Goal: Task Accomplishment & Management: Complete application form

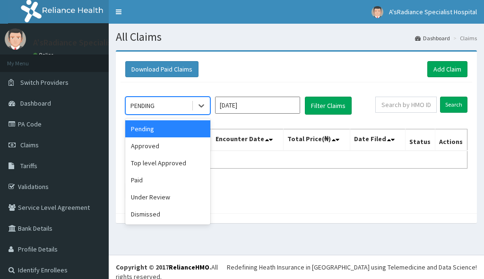
click at [166, 111] on div "PENDING" at bounding box center [159, 105] width 66 height 15
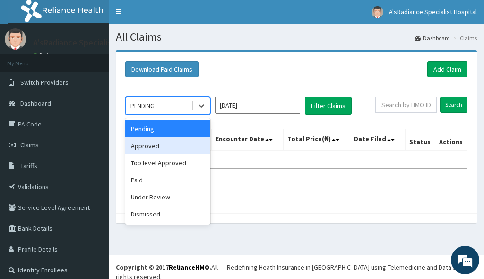
click at [146, 146] on div "Approved" at bounding box center [167, 145] width 85 height 17
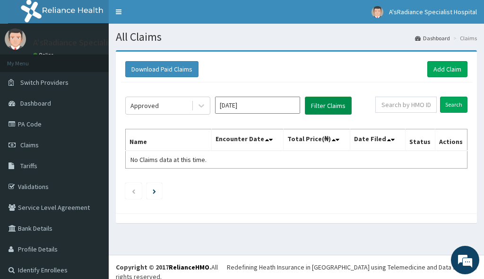
click at [324, 107] on button "Filter Claims" at bounding box center [328, 106] width 47 height 18
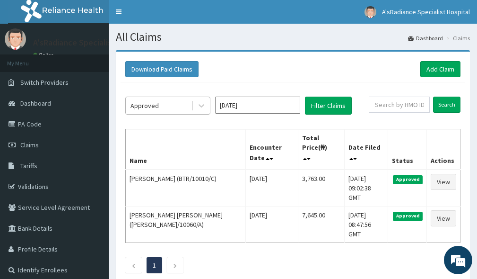
click at [159, 111] on div "Approved" at bounding box center [159, 105] width 66 height 15
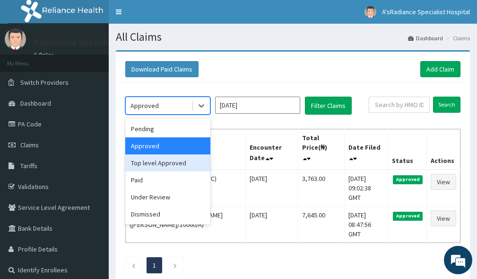
click at [158, 164] on div "Top level Approved" at bounding box center [167, 162] width 85 height 17
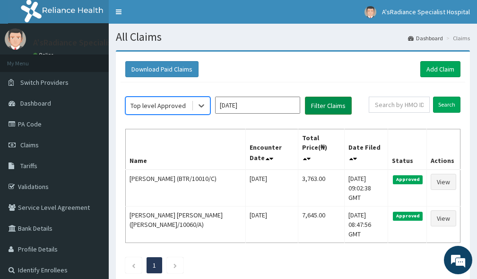
click at [327, 113] on button "Filter Claims" at bounding box center [328, 106] width 47 height 18
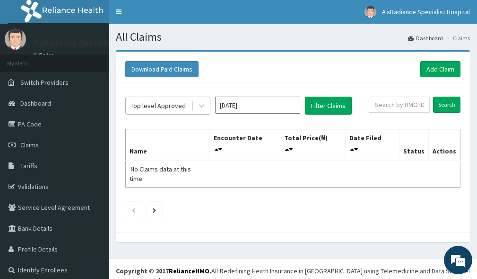
click at [143, 105] on div "Top level Approved" at bounding box center [158, 105] width 55 height 9
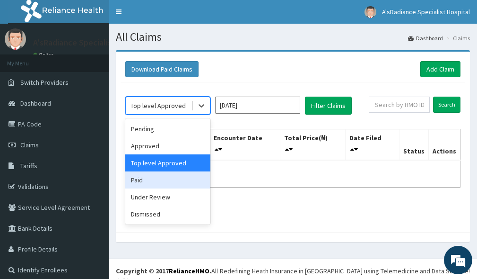
click at [139, 183] on div "Paid" at bounding box center [167, 179] width 85 height 17
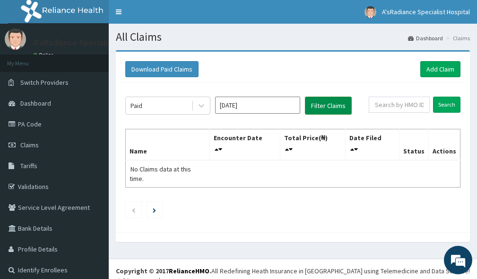
click at [330, 103] on button "Filter Claims" at bounding box center [328, 106] width 47 height 18
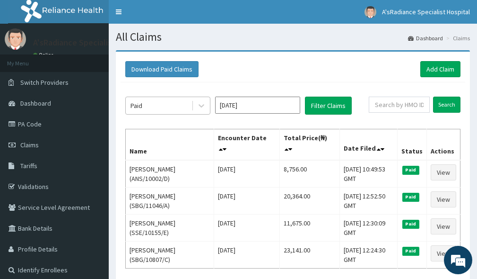
click at [143, 106] on div "Paid" at bounding box center [159, 105] width 66 height 15
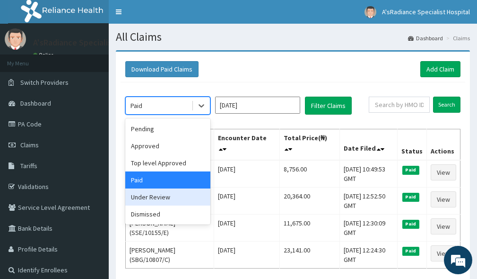
click at [151, 199] on div "Under Review" at bounding box center [167, 196] width 85 height 17
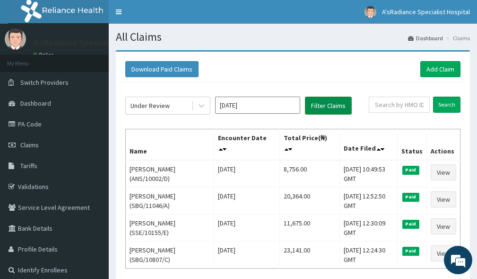
click at [329, 105] on button "Filter Claims" at bounding box center [328, 106] width 47 height 18
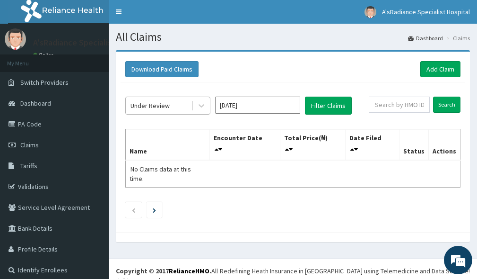
click at [151, 106] on div "Under Review" at bounding box center [150, 105] width 39 height 9
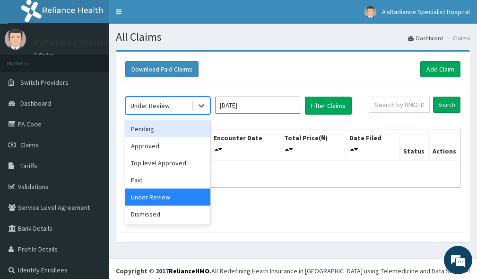
click at [138, 131] on div "Pending" at bounding box center [167, 128] width 85 height 17
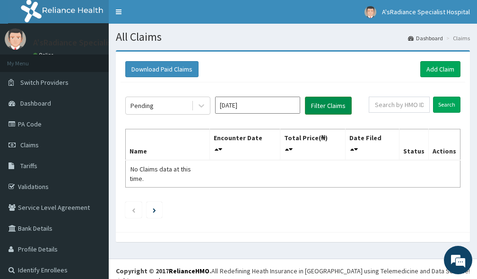
click at [337, 100] on button "Filter Claims" at bounding box center [328, 106] width 47 height 18
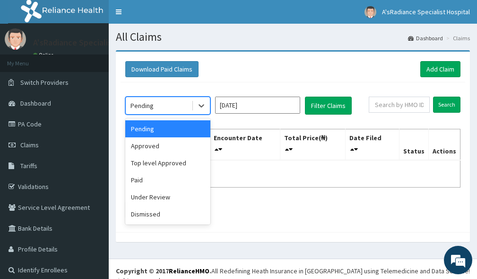
click at [141, 105] on div "Pending" at bounding box center [142, 105] width 23 height 9
click at [158, 148] on div "Approved" at bounding box center [167, 145] width 85 height 17
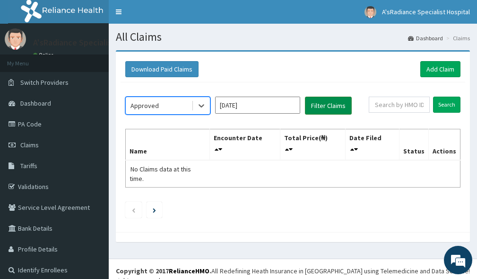
click at [328, 105] on button "Filter Claims" at bounding box center [328, 106] width 47 height 18
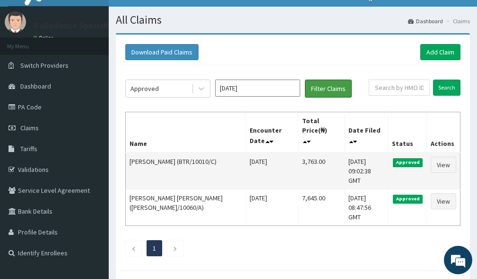
scroll to position [31, 0]
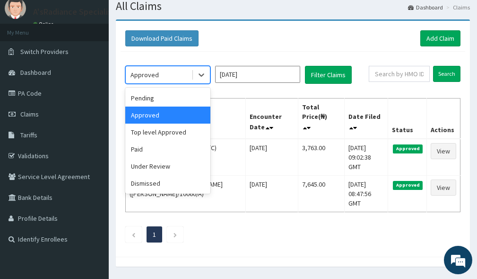
click at [150, 76] on div "Approved" at bounding box center [145, 74] width 28 height 9
click at [163, 135] on div "Top level Approved" at bounding box center [167, 131] width 85 height 17
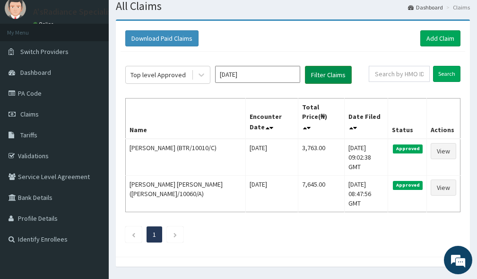
click at [336, 76] on button "Filter Claims" at bounding box center [328, 75] width 47 height 18
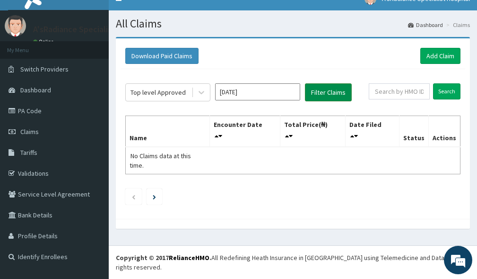
scroll to position [9, 0]
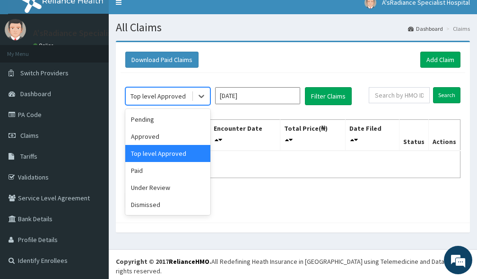
click at [152, 97] on div "Top level Approved" at bounding box center [158, 95] width 55 height 9
click at [150, 170] on div "Paid" at bounding box center [167, 170] width 85 height 17
click at [150, 170] on div "option Top level Approved, selected. option Paid focused, 4 of 6. 6 results ava…" at bounding box center [293, 145] width 345 height 145
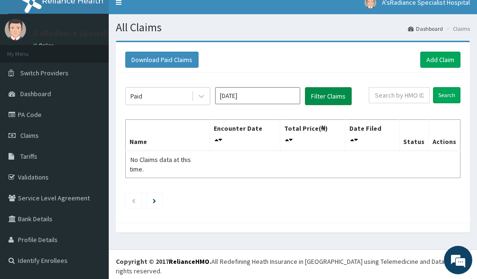
click at [323, 96] on button "Filter Claims" at bounding box center [328, 96] width 47 height 18
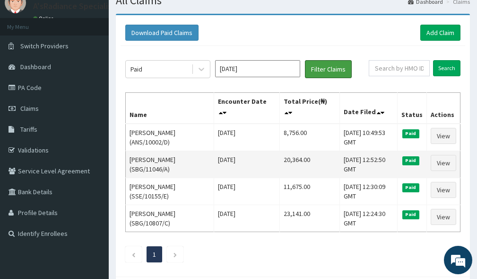
scroll to position [57, 0]
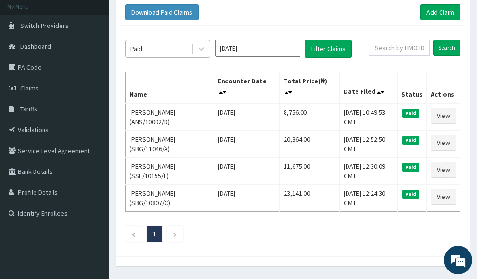
click at [162, 51] on div "Paid" at bounding box center [159, 48] width 66 height 15
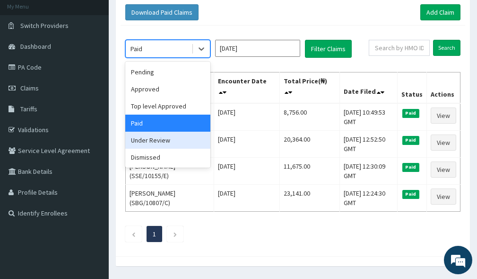
click at [157, 142] on div "Under Review" at bounding box center [167, 140] width 85 height 17
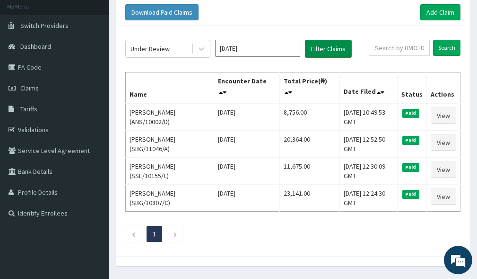
click at [318, 46] on button "Filter Claims" at bounding box center [328, 49] width 47 height 18
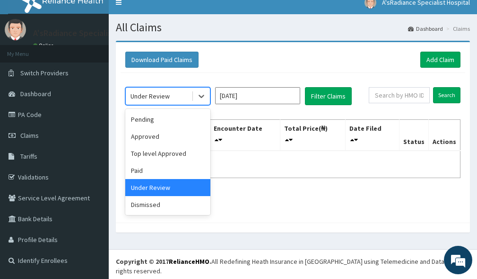
click at [143, 97] on div "Under Review" at bounding box center [150, 95] width 39 height 9
click at [143, 205] on div "Dismissed" at bounding box center [167, 204] width 85 height 17
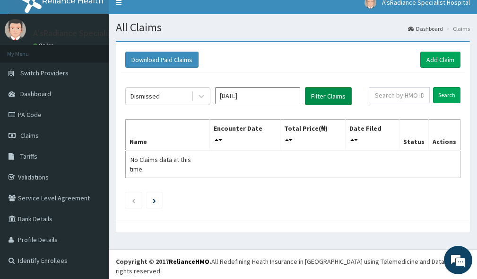
click at [319, 96] on button "Filter Claims" at bounding box center [328, 96] width 47 height 18
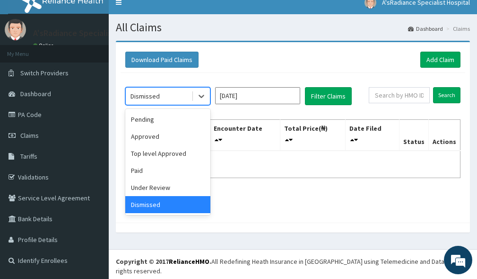
click at [154, 97] on div "Dismissed" at bounding box center [145, 95] width 29 height 9
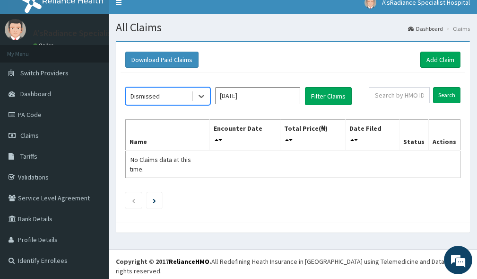
drag, startPoint x: 272, startPoint y: 91, endPoint x: 272, endPoint y: 97, distance: 6.6
click at [272, 92] on input "Sep 2025" at bounding box center [257, 95] width 85 height 17
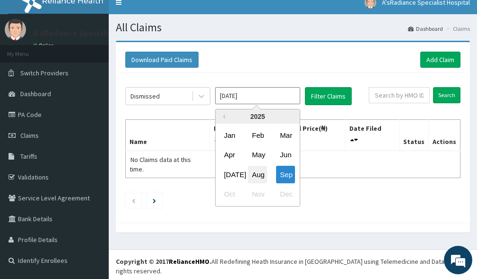
click at [255, 176] on div "Aug" at bounding box center [257, 175] width 19 height 18
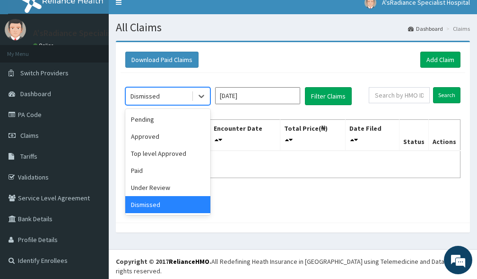
click at [162, 98] on div "Dismissed" at bounding box center [159, 95] width 66 height 15
click at [150, 136] on div "Approved" at bounding box center [167, 136] width 85 height 17
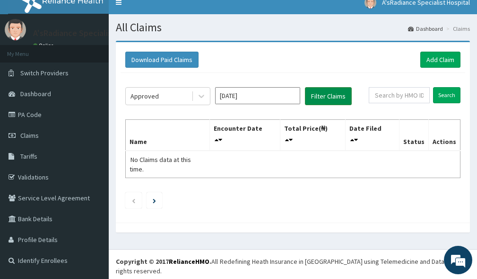
click at [323, 98] on button "Filter Claims" at bounding box center [328, 96] width 47 height 18
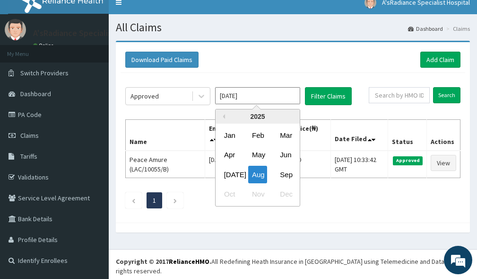
click at [262, 97] on input "Aug 2025" at bounding box center [257, 95] width 85 height 17
click at [285, 174] on div "Sep" at bounding box center [285, 175] width 19 height 18
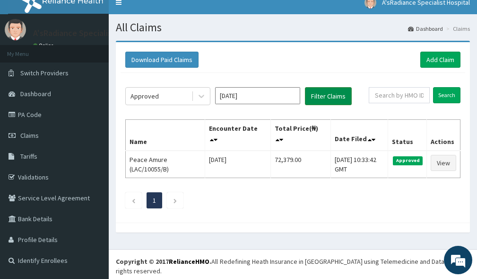
click at [325, 97] on button "Filter Claims" at bounding box center [328, 96] width 47 height 18
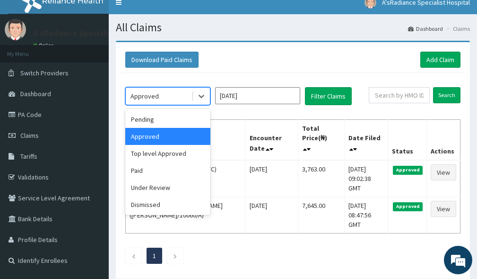
click at [147, 100] on div "Approved" at bounding box center [145, 95] width 28 height 9
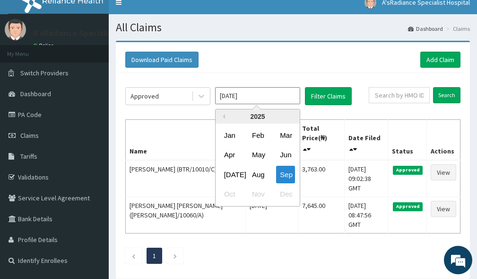
click at [237, 98] on input "Sep 2025" at bounding box center [257, 95] width 85 height 17
click at [257, 174] on div "Aug" at bounding box center [257, 175] width 19 height 18
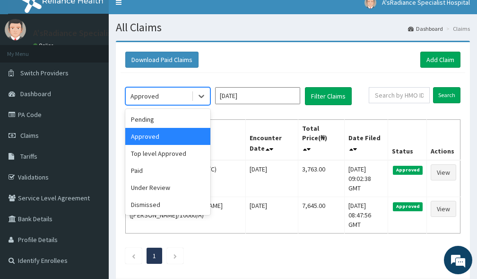
click at [150, 97] on div "Approved" at bounding box center [145, 95] width 28 height 9
click at [153, 155] on div "Top level Approved" at bounding box center [167, 153] width 85 height 17
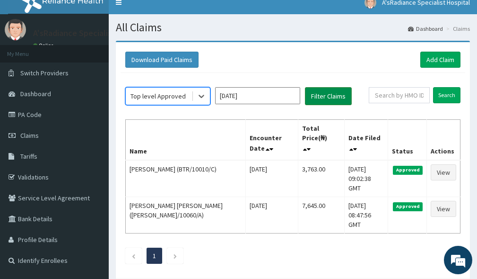
click at [324, 94] on button "Filter Claims" at bounding box center [328, 96] width 47 height 18
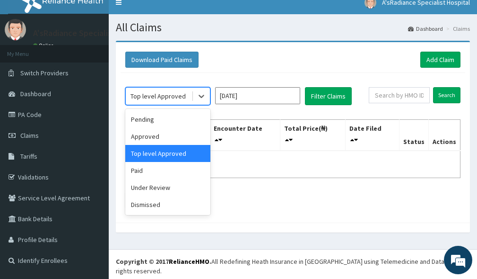
click at [173, 98] on div "Top level Approved" at bounding box center [158, 95] width 55 height 9
click at [157, 124] on div "Pending" at bounding box center [167, 119] width 85 height 17
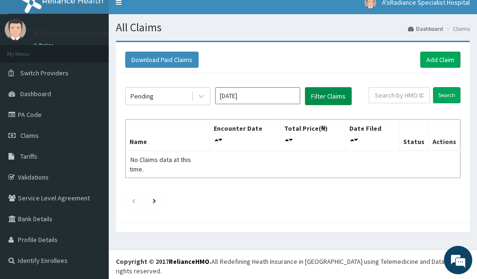
click at [331, 100] on button "Filter Claims" at bounding box center [328, 96] width 47 height 18
click at [160, 100] on div "Pending" at bounding box center [159, 95] width 66 height 15
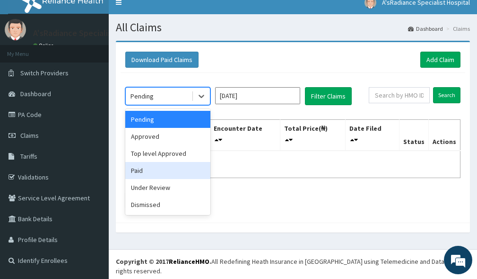
drag, startPoint x: 148, startPoint y: 167, endPoint x: 180, endPoint y: 148, distance: 37.4
click at [149, 167] on div "Paid" at bounding box center [167, 170] width 85 height 17
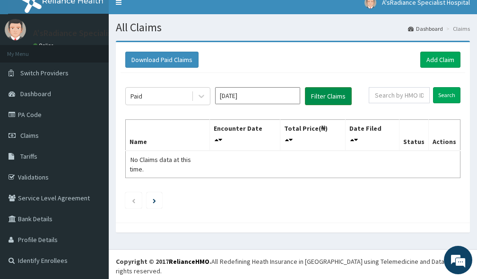
click at [317, 91] on button "Filter Claims" at bounding box center [328, 96] width 47 height 18
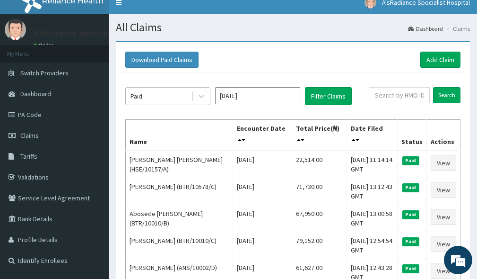
click at [153, 96] on div "Paid" at bounding box center [159, 95] width 66 height 15
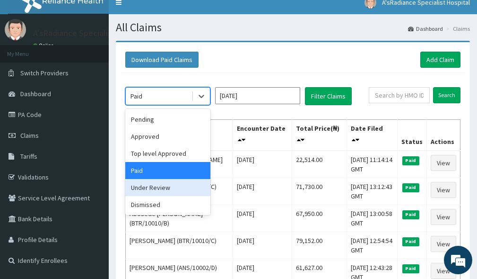
click at [148, 189] on div "Under Review" at bounding box center [167, 187] width 85 height 17
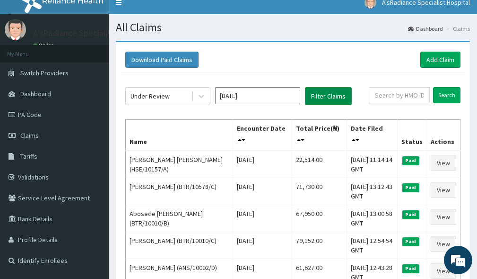
click at [331, 98] on button "Filter Claims" at bounding box center [328, 96] width 47 height 18
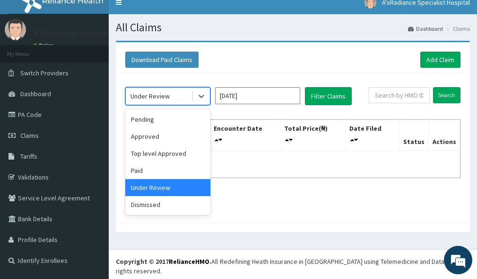
click at [156, 96] on div "Under Review" at bounding box center [150, 95] width 39 height 9
drag, startPoint x: 151, startPoint y: 206, endPoint x: 192, endPoint y: 173, distance: 52.8
click at [152, 203] on div "Dismissed" at bounding box center [167, 204] width 85 height 17
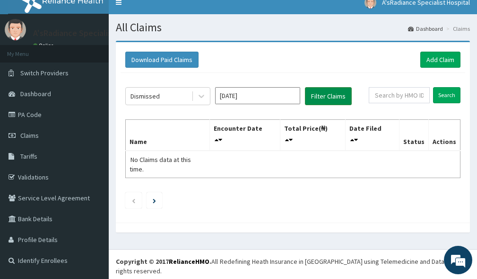
click at [326, 95] on button "Filter Claims" at bounding box center [328, 96] width 47 height 18
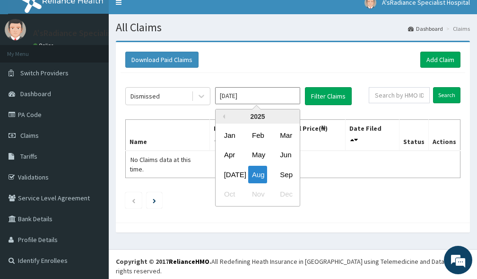
click at [270, 97] on input "Aug 2025" at bounding box center [257, 95] width 85 height 17
click at [287, 173] on div "Sep" at bounding box center [285, 175] width 19 height 18
type input "Sep 2025"
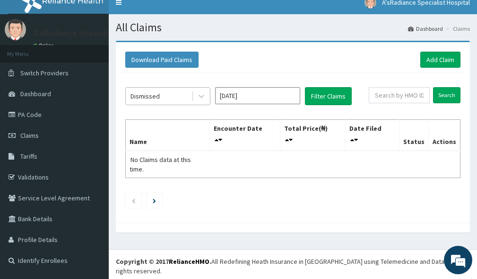
click at [134, 97] on div "Dismissed" at bounding box center [145, 95] width 29 height 9
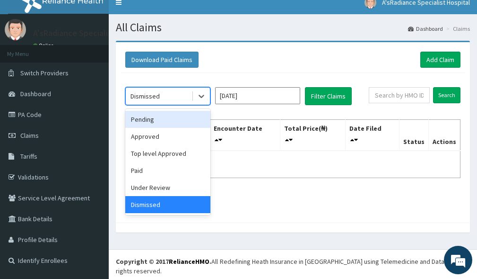
click at [148, 119] on div "Pending" at bounding box center [167, 119] width 85 height 17
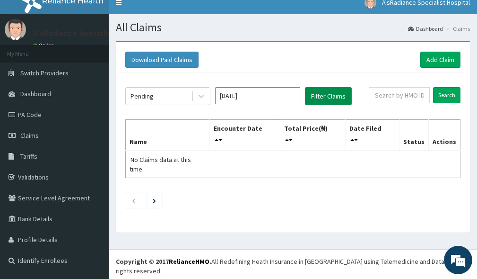
click at [328, 102] on button "Filter Claims" at bounding box center [328, 96] width 47 height 18
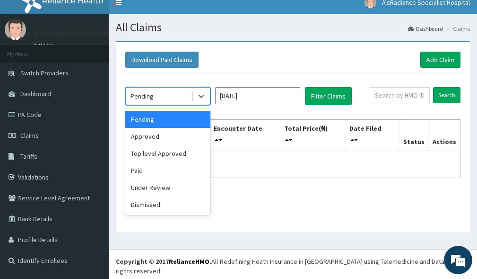
click at [158, 101] on div "Pending" at bounding box center [159, 95] width 66 height 15
click at [154, 137] on div "Approved" at bounding box center [167, 136] width 85 height 17
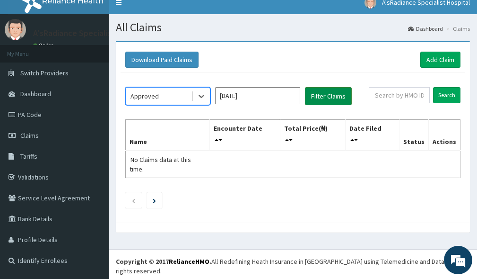
click at [328, 98] on button "Filter Claims" at bounding box center [328, 96] width 47 height 18
click at [325, 98] on button "Filter Claims" at bounding box center [328, 96] width 47 height 18
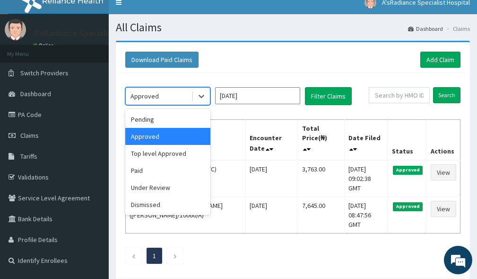
click at [139, 94] on div "Approved" at bounding box center [145, 95] width 28 height 9
click at [158, 152] on div "Top level Approved" at bounding box center [167, 153] width 85 height 17
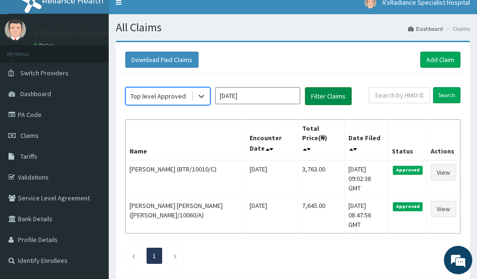
click at [322, 98] on button "Filter Claims" at bounding box center [328, 96] width 47 height 18
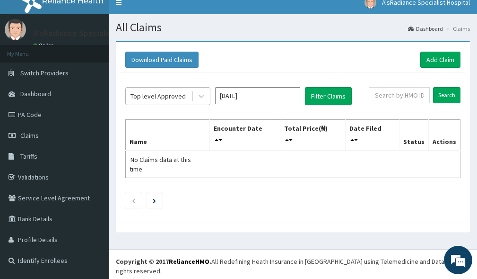
click at [154, 97] on div "Top level Approved" at bounding box center [158, 95] width 55 height 9
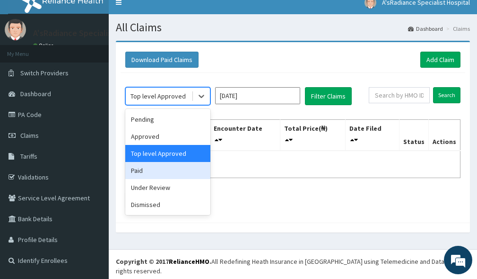
click at [153, 170] on div "Paid" at bounding box center [167, 170] width 85 height 17
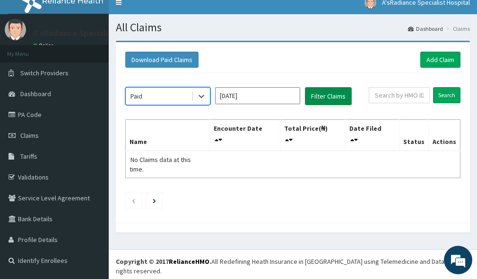
click at [322, 100] on button "Filter Claims" at bounding box center [328, 96] width 47 height 18
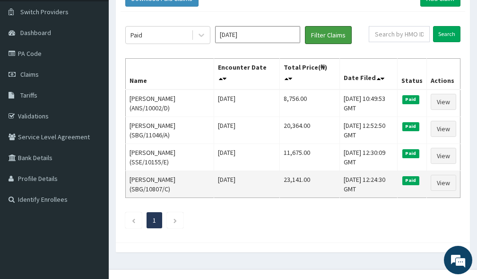
scroll to position [85, 0]
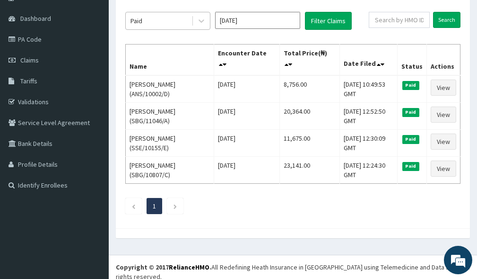
click at [158, 22] on div "Paid" at bounding box center [159, 20] width 66 height 15
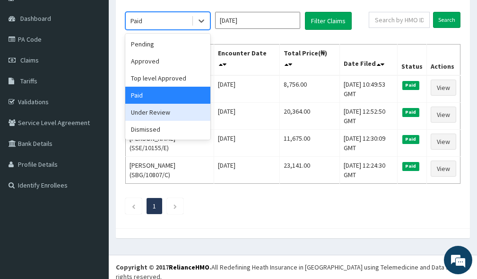
click at [151, 114] on div "Under Review" at bounding box center [167, 112] width 85 height 17
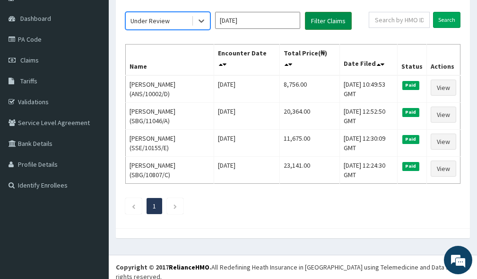
click at [324, 20] on button "Filter Claims" at bounding box center [328, 21] width 47 height 18
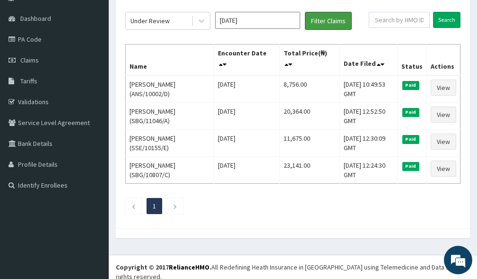
scroll to position [9, 0]
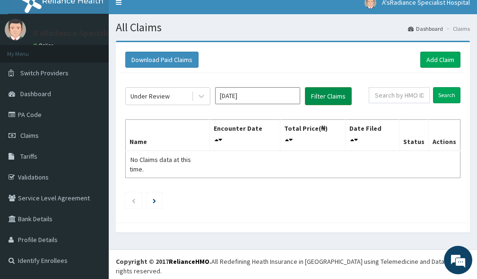
click at [329, 94] on button "Filter Claims" at bounding box center [328, 96] width 47 height 18
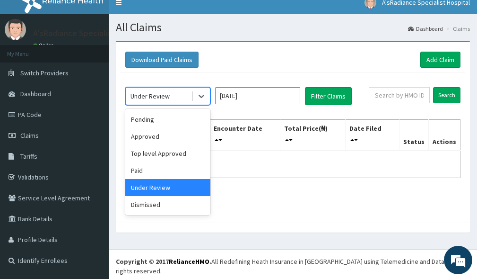
click at [160, 99] on div "Under Review" at bounding box center [150, 95] width 39 height 9
click at [149, 207] on div "Dismissed" at bounding box center [167, 204] width 85 height 17
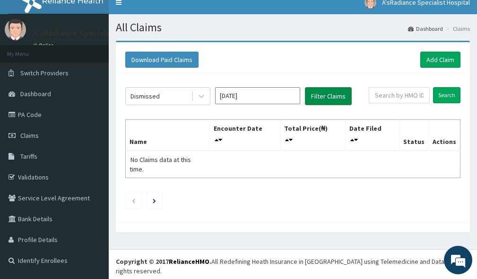
click at [316, 100] on button "Filter Claims" at bounding box center [328, 96] width 47 height 18
click at [431, 59] on link "Add Claim" at bounding box center [441, 60] width 40 height 16
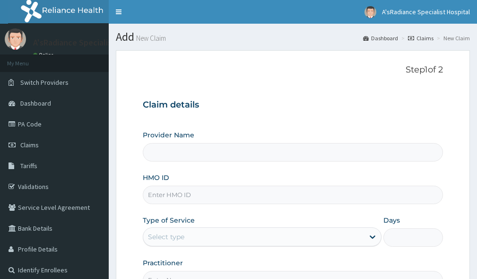
type input "A'sRadiance Specialist Hospital"
click at [190, 196] on input "HMO ID" at bounding box center [293, 194] width 300 height 18
type input "BRI/10023/A"
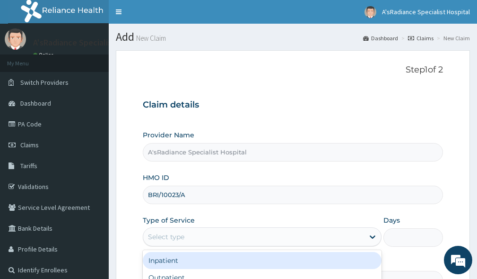
click at [184, 233] on div "Select type" at bounding box center [166, 236] width 36 height 9
drag, startPoint x: 172, startPoint y: 260, endPoint x: 183, endPoint y: 256, distance: 11.4
click at [173, 259] on div "Inpatient" at bounding box center [262, 260] width 239 height 17
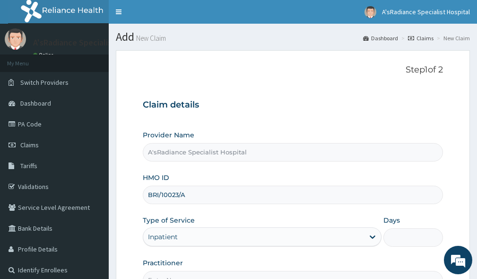
drag, startPoint x: 401, startPoint y: 237, endPoint x: 402, endPoint y: 244, distance: 6.3
click at [402, 238] on input "Days" at bounding box center [414, 237] width 60 height 18
type input "2"
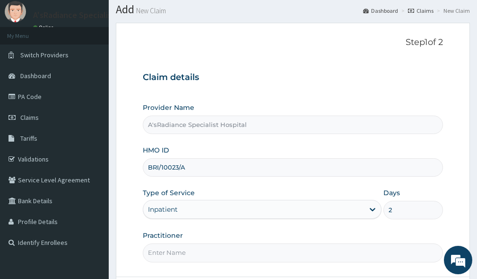
scroll to position [110, 0]
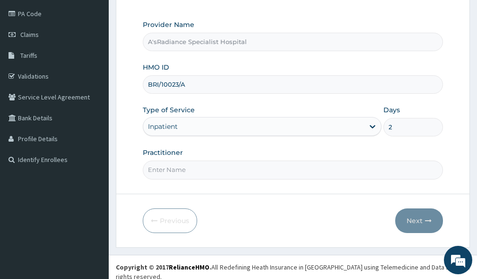
drag, startPoint x: 286, startPoint y: 171, endPoint x: 289, endPoint y: 177, distance: 7.0
click at [286, 171] on input "Practitioner" at bounding box center [293, 169] width 300 height 18
type input "[PERSON_NAME] [PERSON_NAME]"
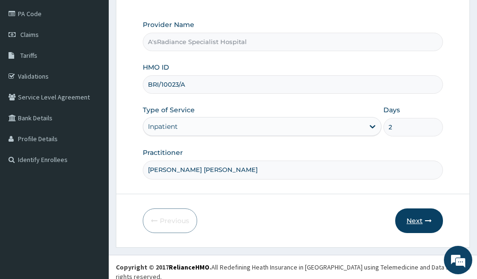
click at [414, 219] on button "Next" at bounding box center [419, 220] width 48 height 25
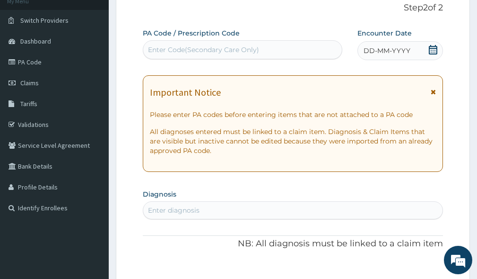
scroll to position [0, 0]
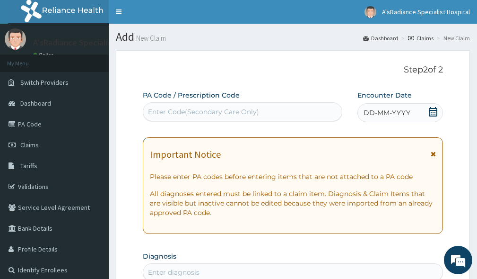
click at [178, 108] on div "Enter Code(Secondary Care Only)" at bounding box center [203, 111] width 111 height 9
click at [163, 107] on div "Enter Code(Secondary Care Only)" at bounding box center [203, 111] width 111 height 9
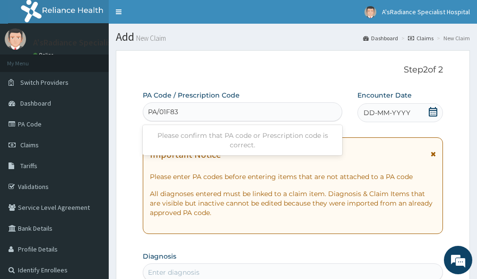
type input "PA/01F83D"
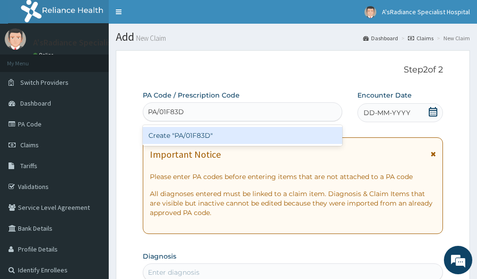
click at [200, 135] on div "Create "PA/01F83D"" at bounding box center [243, 135] width 200 height 17
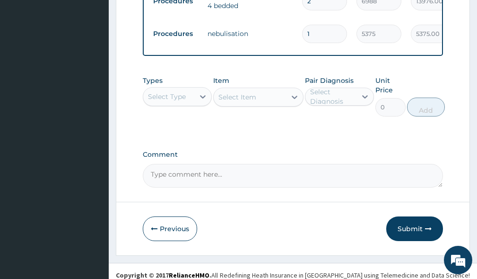
scroll to position [568, 0]
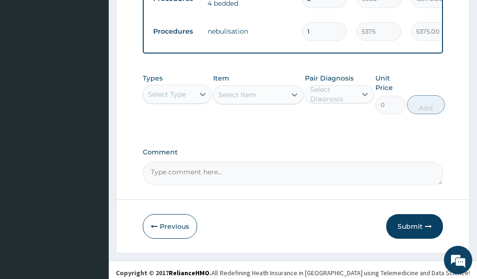
drag, startPoint x: 169, startPoint y: 97, endPoint x: 171, endPoint y: 103, distance: 6.8
click at [169, 97] on div "Select Type" at bounding box center [167, 93] width 38 height 9
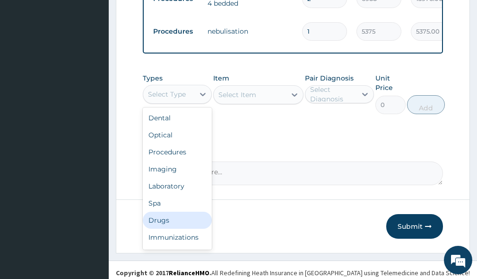
click at [163, 226] on div "Drugs" at bounding box center [177, 219] width 69 height 17
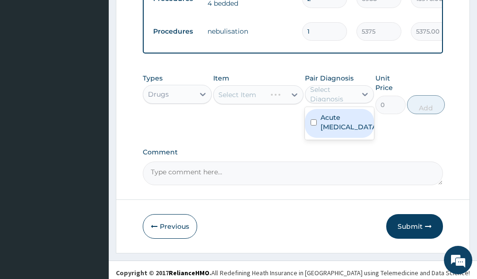
click at [340, 96] on div "Select Diagnosis" at bounding box center [332, 94] width 45 height 19
click at [333, 127] on label "Acute [MEDICAL_DATA]" at bounding box center [350, 122] width 58 height 19
checkbox input "true"
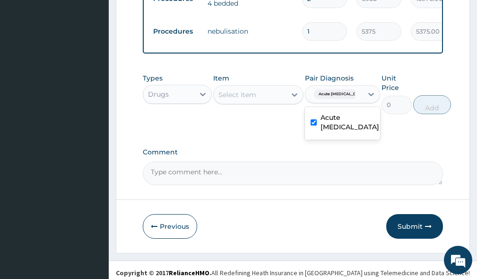
click at [225, 99] on div "Select Item" at bounding box center [238, 94] width 38 height 9
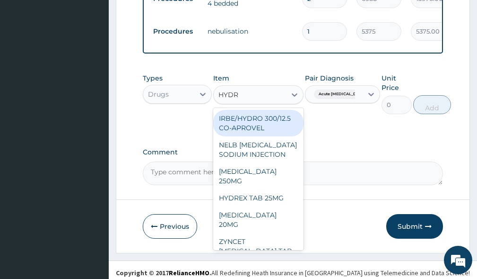
type input "HYDRO"
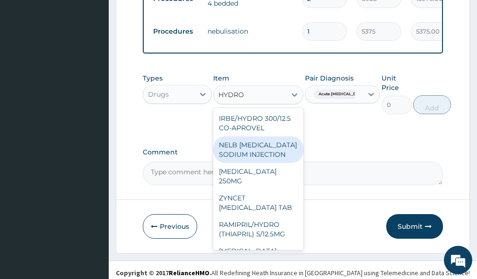
click at [256, 163] on div "NELB [MEDICAL_DATA] SODIUM INJECTION" at bounding box center [258, 149] width 90 height 26
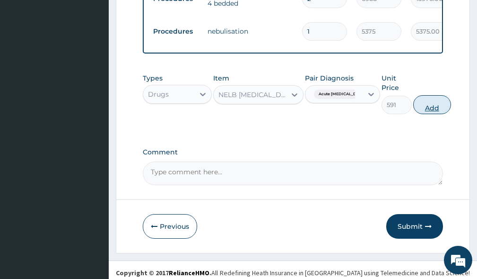
click at [421, 114] on button "Add" at bounding box center [432, 104] width 38 height 19
type input "0"
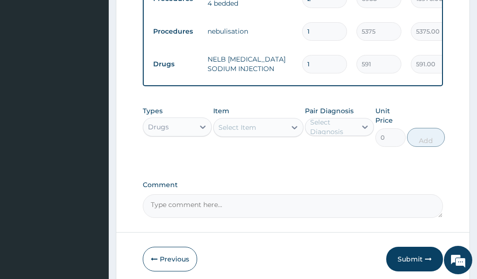
type input "0.00"
type input "5"
type input "2955.00"
type input "5"
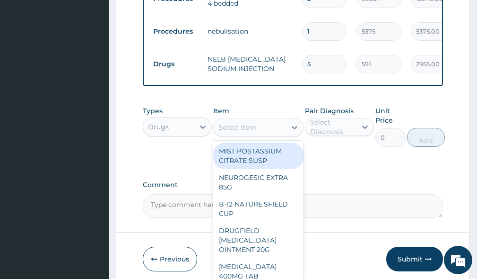
click at [245, 132] on div "Select Item" at bounding box center [238, 127] width 38 height 9
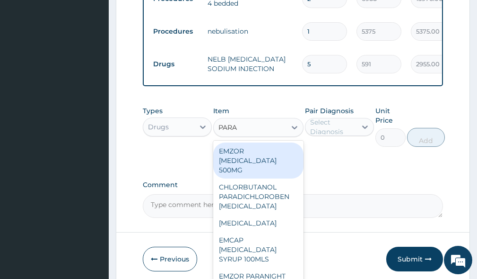
type input "PARAC"
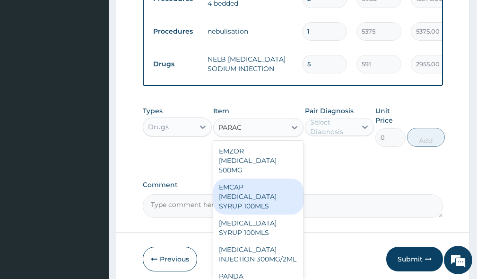
scroll to position [32, 0]
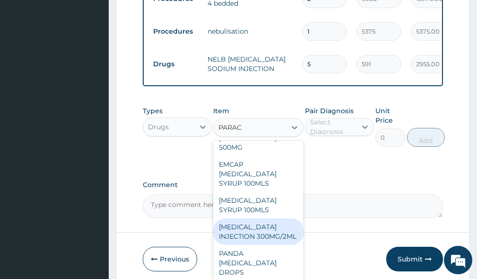
click at [241, 237] on div "[MEDICAL_DATA] INJECTION 300MG/2ML" at bounding box center [258, 231] width 90 height 26
type input "260"
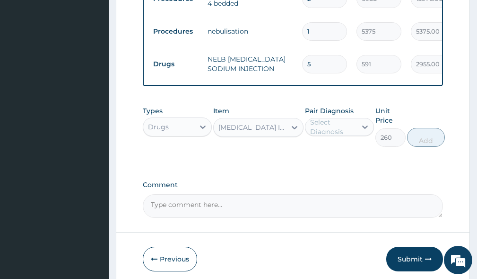
click at [344, 136] on div "Select Diagnosis" at bounding box center [332, 126] width 45 height 19
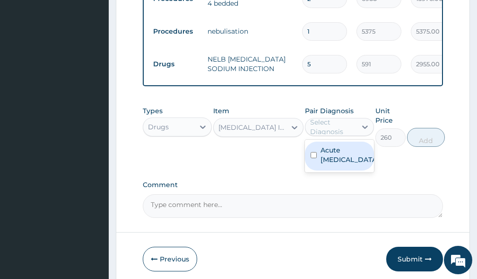
click at [341, 164] on label "Acute [MEDICAL_DATA]" at bounding box center [350, 154] width 58 height 19
checkbox input "true"
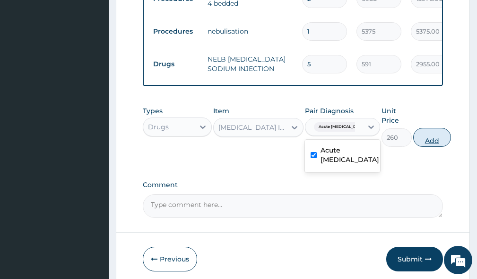
click at [425, 147] on button "Add" at bounding box center [432, 137] width 38 height 19
type input "0"
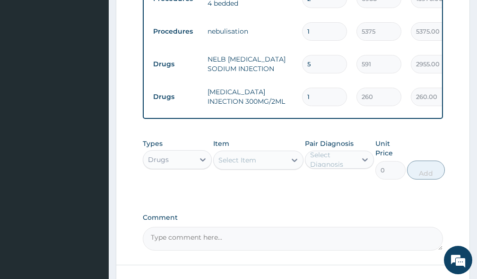
type input "0.00"
type input "3"
type input "780.00"
type input "3"
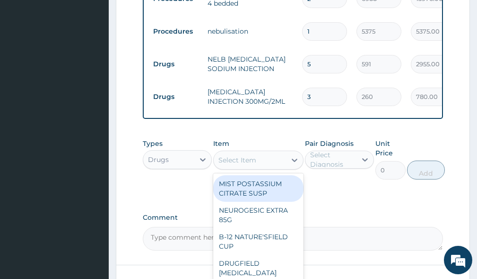
click at [251, 165] on div "Select Item" at bounding box center [238, 159] width 38 height 9
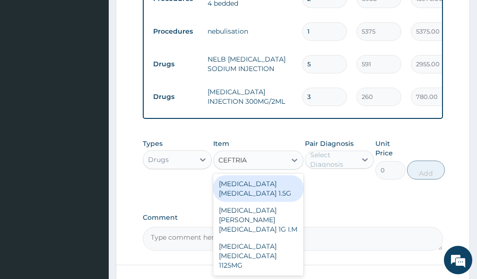
type input "CEFTRIAX"
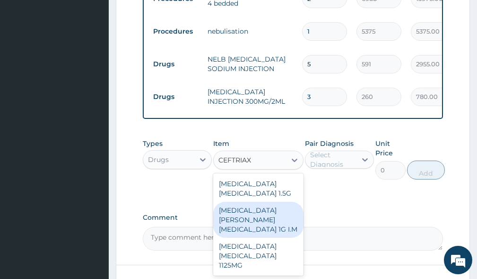
drag, startPoint x: 246, startPoint y: 223, endPoint x: 295, endPoint y: 211, distance: 50.8
click at [248, 223] on div "[MEDICAL_DATA][PERSON_NAME][MEDICAL_DATA] 1G I.M" at bounding box center [258, 220] width 90 height 36
type input "8278"
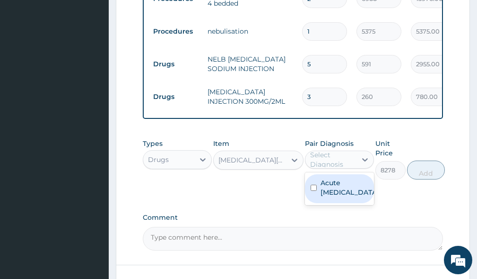
click at [329, 169] on div "Select Diagnosis" at bounding box center [332, 159] width 45 height 19
drag, startPoint x: 343, startPoint y: 195, endPoint x: 421, endPoint y: 195, distance: 77.6
click at [344, 195] on label "Acute [MEDICAL_DATA]" at bounding box center [350, 187] width 58 height 19
checkbox input "true"
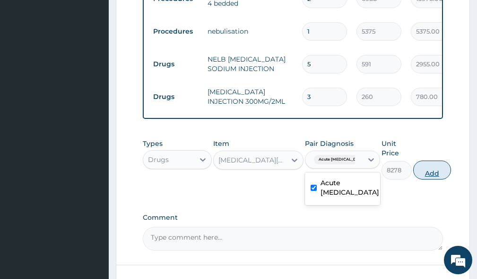
click at [427, 179] on button "Add" at bounding box center [432, 169] width 38 height 19
type input "0"
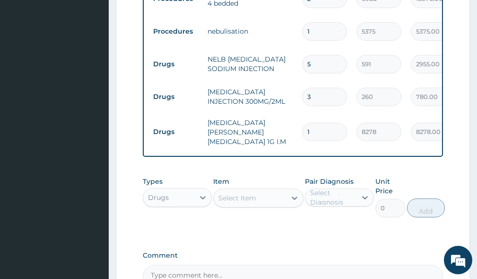
type input "0.00"
type input "4"
type input "33112.00"
type input "4"
click at [241, 202] on div "Select Item" at bounding box center [238, 197] width 38 height 9
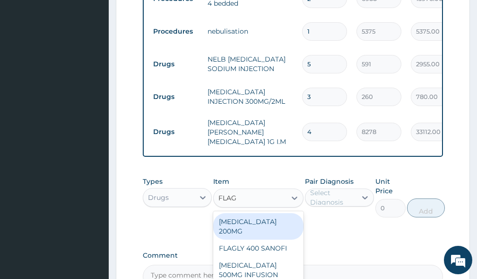
type input "FLAGY"
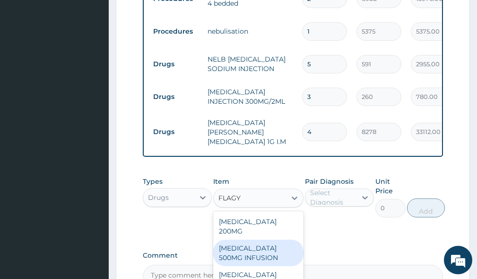
click at [235, 250] on div "[MEDICAL_DATA] 500MG INFUSION" at bounding box center [258, 252] width 90 height 26
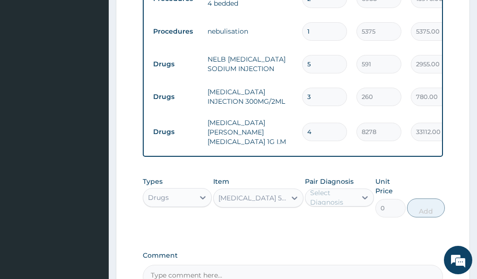
type input "591"
click at [325, 203] on div "Select Diagnosis" at bounding box center [332, 197] width 45 height 19
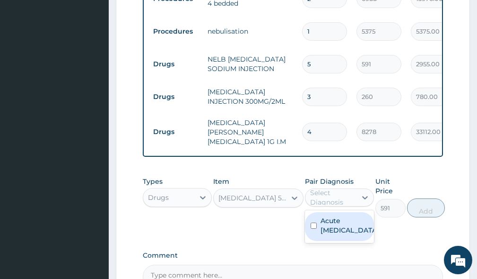
drag, startPoint x: 334, startPoint y: 232, endPoint x: 349, endPoint y: 228, distance: 16.3
click at [334, 231] on div "Acute [MEDICAL_DATA]" at bounding box center [339, 226] width 69 height 29
checkbox input "true"
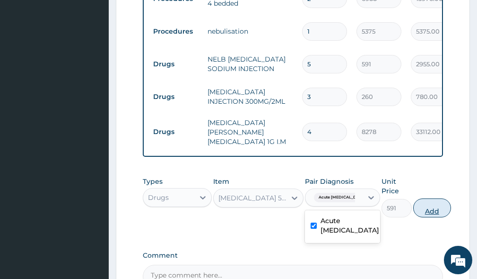
click at [436, 217] on button "Add" at bounding box center [432, 207] width 38 height 19
type input "0"
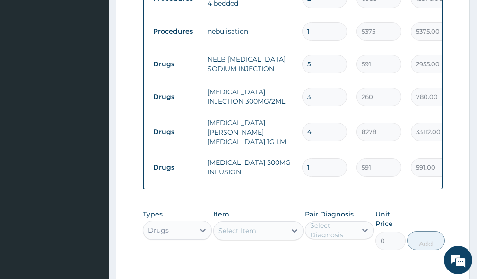
type input "0.00"
type input "6"
type input "3546.00"
type input "6"
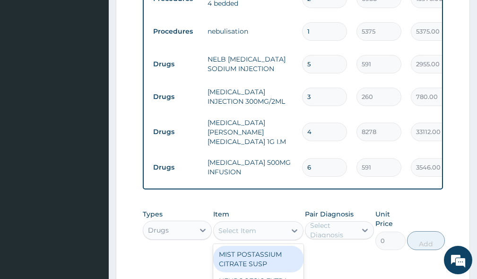
click at [242, 235] on div "Select Item" at bounding box center [238, 230] width 38 height 9
type input "[PERSON_NAME]"
drag, startPoint x: 238, startPoint y: 262, endPoint x: 307, endPoint y: 250, distance: 70.5
click at [241, 261] on div "NORMAL SALINE (UNISAL)" at bounding box center [258, 259] width 90 height 26
type input "1774"
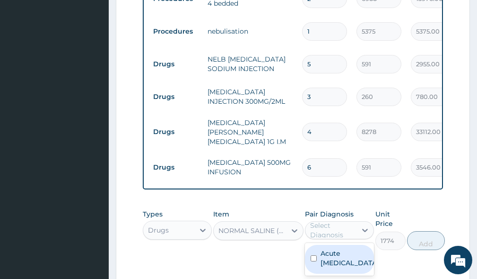
click at [325, 233] on div "Select Diagnosis" at bounding box center [332, 229] width 45 height 19
click at [337, 261] on label "Acute [MEDICAL_DATA]" at bounding box center [350, 257] width 58 height 19
checkbox input "true"
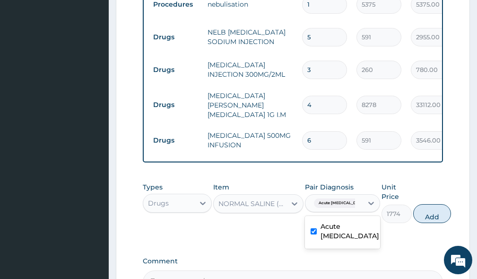
scroll to position [615, 0]
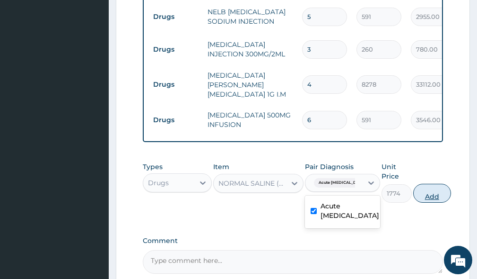
click at [425, 202] on button "Add" at bounding box center [432, 193] width 38 height 19
type input "0"
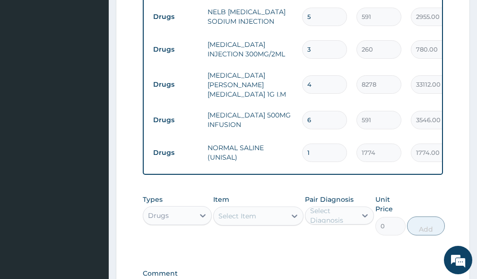
type input "0.00"
type input "2"
type input "3548.00"
type input "2"
click at [241, 220] on div "Select Item" at bounding box center [238, 215] width 38 height 9
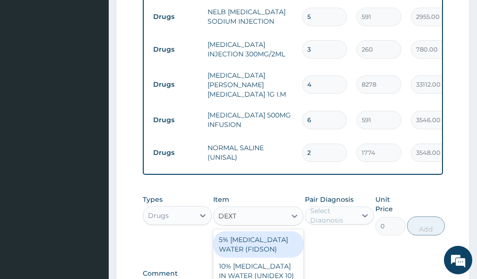
type input "DEXTR"
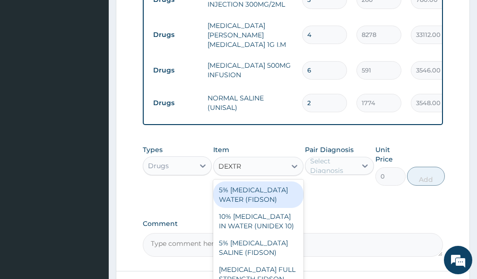
scroll to position [710, 0]
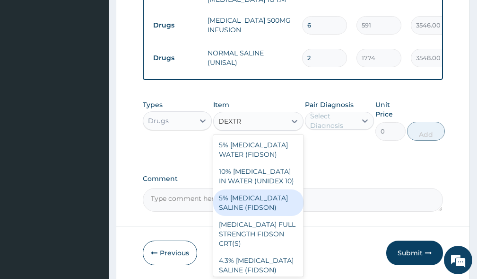
click at [243, 211] on div "5% [MEDICAL_DATA] SALINE (FIDSON)" at bounding box center [258, 202] width 90 height 26
type input "1774"
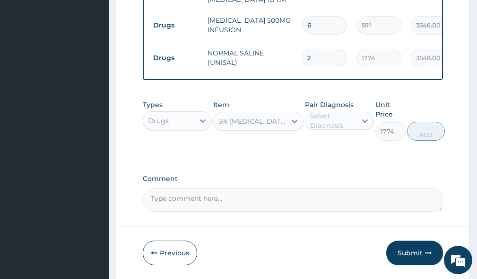
click at [324, 124] on div "Select Diagnosis" at bounding box center [332, 120] width 45 height 19
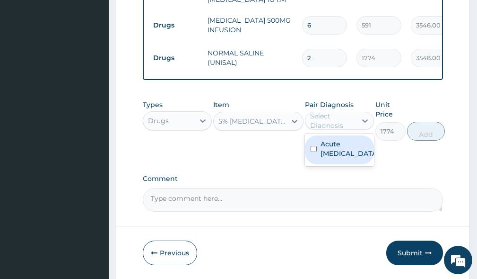
drag, startPoint x: 340, startPoint y: 154, endPoint x: 384, endPoint y: 150, distance: 44.2
click at [339, 154] on label "Acute [MEDICAL_DATA]" at bounding box center [350, 148] width 58 height 19
checkbox input "true"
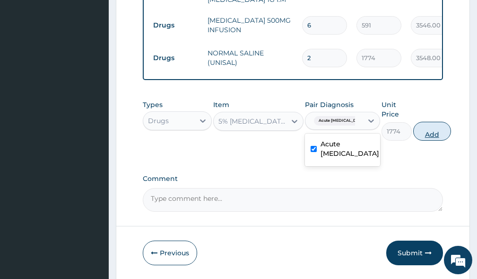
click at [422, 138] on button "Add" at bounding box center [432, 131] width 38 height 19
type input "0"
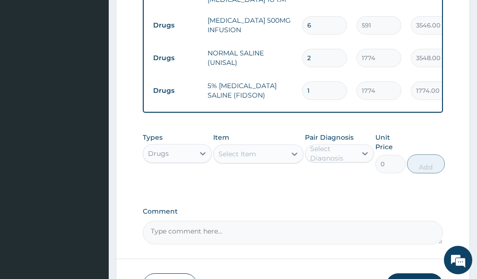
type input "0.00"
type input "2"
type input "3548.00"
type input "2"
click at [177, 159] on div "Drugs" at bounding box center [168, 153] width 51 height 15
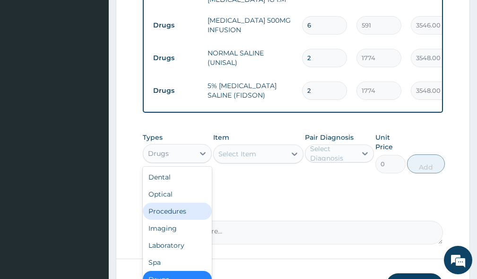
drag, startPoint x: 172, startPoint y: 217, endPoint x: 188, endPoint y: 186, distance: 34.7
click at [172, 216] on div "Procedures" at bounding box center [177, 210] width 69 height 17
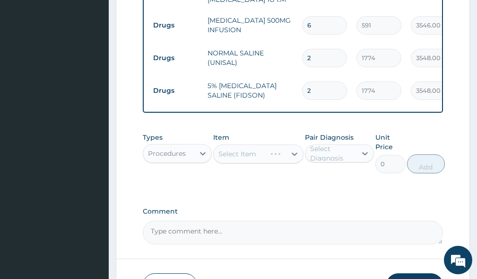
click at [328, 160] on div "Select Diagnosis" at bounding box center [332, 153] width 45 height 19
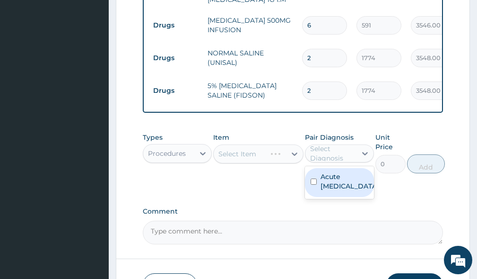
click at [331, 182] on label "Acute [MEDICAL_DATA]" at bounding box center [350, 181] width 58 height 19
checkbox input "true"
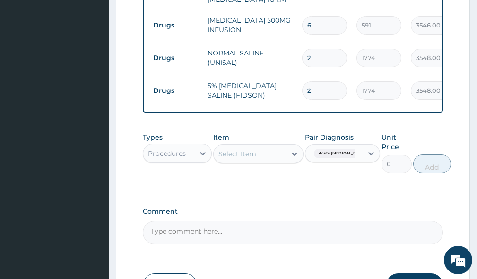
click at [245, 158] on div "Select Item" at bounding box center [238, 153] width 38 height 9
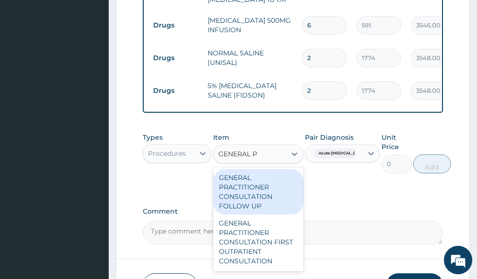
type input "GENERAL PR"
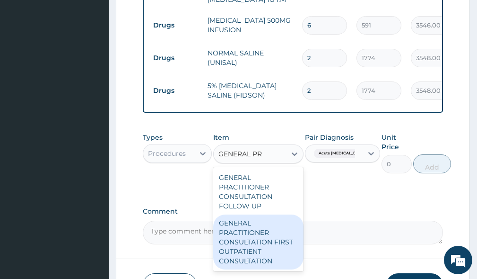
drag, startPoint x: 228, startPoint y: 246, endPoint x: 300, endPoint y: 219, distance: 77.5
click at [229, 245] on div "GENERAL PRACTITIONER CONSULTATION FIRST OUTPATIENT CONSULTATION" at bounding box center [258, 241] width 90 height 55
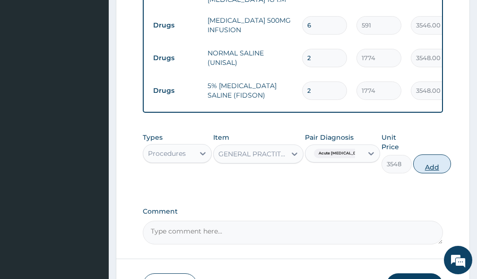
click at [425, 172] on button "Add" at bounding box center [432, 163] width 38 height 19
type input "0"
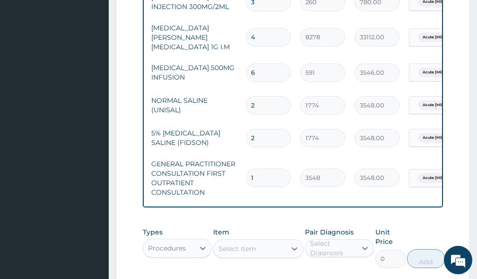
scroll to position [0, 87]
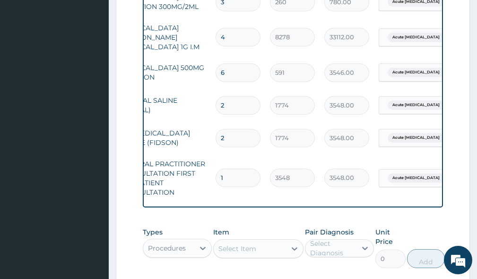
drag, startPoint x: 368, startPoint y: 206, endPoint x: 376, endPoint y: 211, distance: 10.2
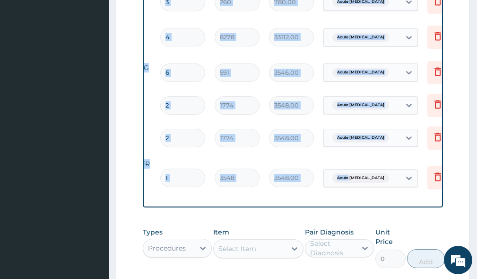
scroll to position [0, 175]
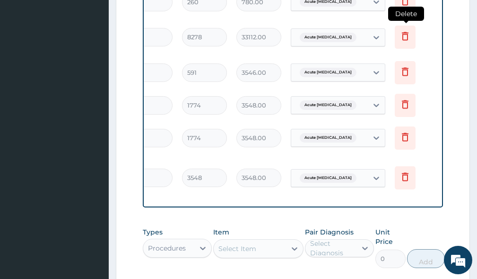
click at [407, 40] on icon at bounding box center [405, 35] width 11 height 11
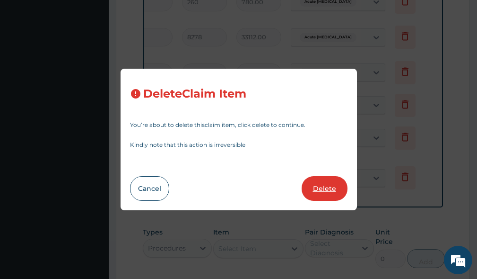
click at [326, 186] on button "Delete" at bounding box center [325, 188] width 46 height 25
type input "6"
type input "591"
type input "3546.00"
type input "2"
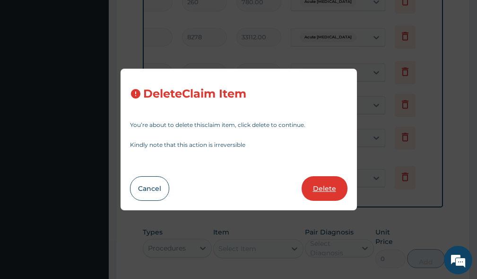
type input "1774"
type input "3548.00"
type input "1"
type input "3548"
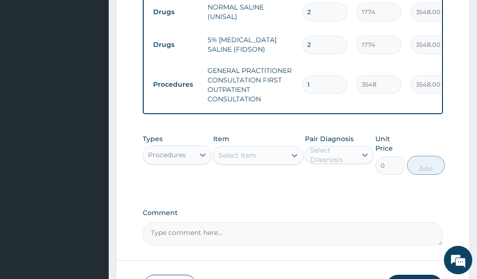
scroll to position [757, 0]
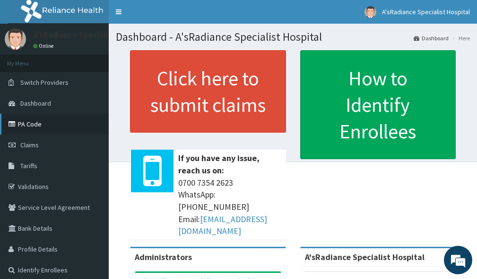
click at [34, 124] on link "PA Code" at bounding box center [54, 124] width 109 height 21
